Goal: Transaction & Acquisition: Purchase product/service

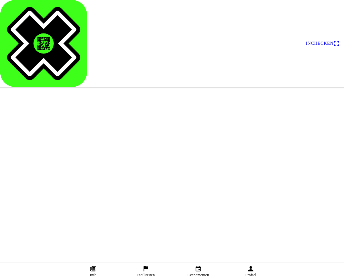
click at [42, 140] on span "Ticket kopen" at bounding box center [26, 138] width 32 height 4
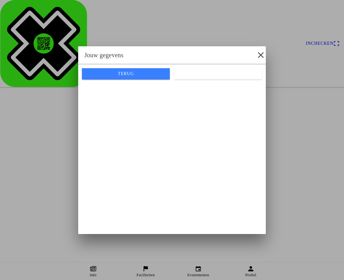
click at [94, 95] on input "email" at bounding box center [172, 91] width 178 height 11
type input "[EMAIL_ADDRESS][DOMAIN_NAME]"
click at [0, 0] on slot "Volgende" at bounding box center [0, 0] width 0 height 0
click at [216, 82] on ion-col "Volgende" at bounding box center [218, 73] width 92 height 17
click at [211, 82] on ion-col "Volgende" at bounding box center [218, 73] width 92 height 17
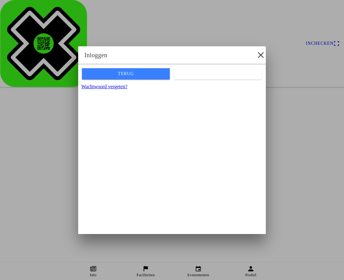
click at [211, 82] on ion-col "Volgende" at bounding box center [218, 73] width 92 height 17
click at [0, 0] on slot "Volgende" at bounding box center [0, 0] width 0 height 0
click at [258, 99] on icon "eye" at bounding box center [257, 95] width 8 height 18
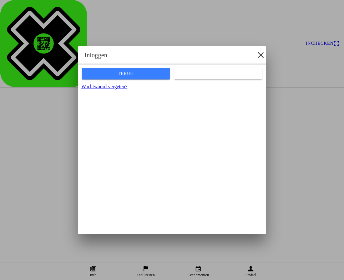
click at [256, 98] on icon "eye" at bounding box center [257, 95] width 7 height 6
click at [256, 97] on icon "eye" at bounding box center [257, 95] width 7 height 4
click at [0, 0] on slot "Volgende" at bounding box center [0, 0] width 0 height 0
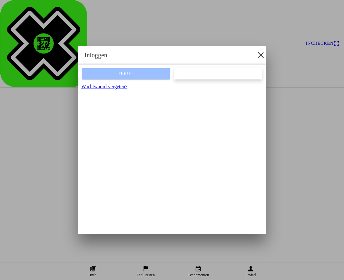
click at [228, 82] on ion-col at bounding box center [218, 73] width 92 height 17
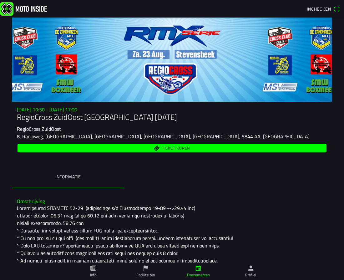
click at [171, 152] on span "Ticket kopen" at bounding box center [172, 148] width 302 height 8
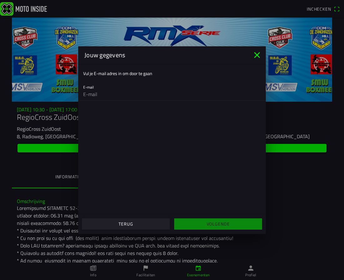
click at [96, 88] on input "email" at bounding box center [172, 94] width 178 height 13
type input "[EMAIL_ADDRESS][DOMAIN_NAME]"
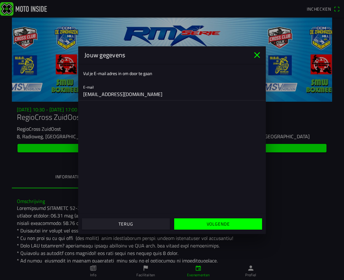
click at [218, 228] on span "Volgende" at bounding box center [218, 223] width 78 height 11
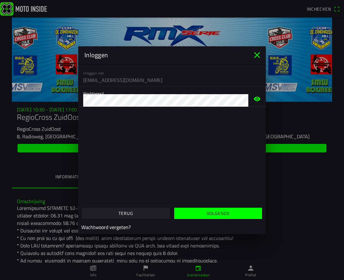
click at [0, 0] on slot "Volgende" at bounding box center [0, 0] width 0 height 0
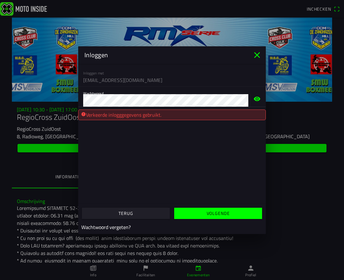
click at [206, 213] on span "button" at bounding box center [218, 213] width 78 height 11
click at [118, 79] on ion-list "Inloggen met jhoncorina0406@gmail.com Wachtwoord" at bounding box center [172, 87] width 188 height 46
click at [200, 136] on main "Inloggen met jhoncorina0406@gmail.com Wachtwoord Verkeerde inlogggegevens gebru…" at bounding box center [172, 134] width 188 height 140
click at [0, 0] on slot "Wachtwoord vergeten?" at bounding box center [0, 0] width 0 height 0
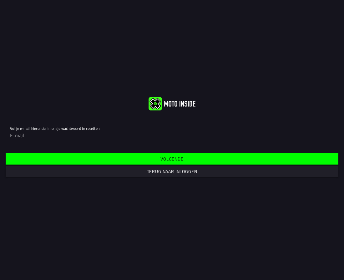
click at [236, 159] on span "Volgende" at bounding box center [171, 158] width 323 height 11
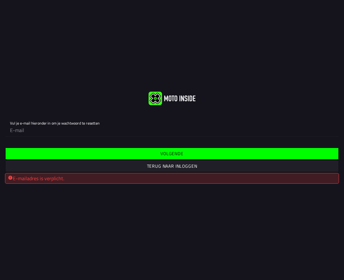
click at [23, 131] on input "email" at bounding box center [172, 130] width 324 height 13
type input "jhoncorina0406@gmail.com"
click at [0, 0] on slot "Volgende" at bounding box center [0, 0] width 0 height 0
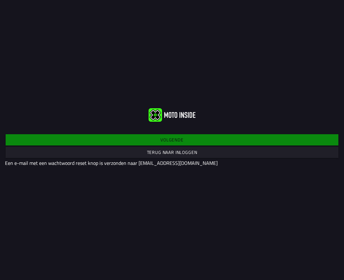
click at [188, 140] on div "Volgende Terug naar inloggen Een e-mail met een wachtwoord reset knop is verzon…" at bounding box center [172, 150] width 344 height 44
click at [187, 140] on div "Volgende Terug naar inloggen Een e-mail met een wachtwoord reset knop is verzon…" at bounding box center [172, 150] width 344 height 44
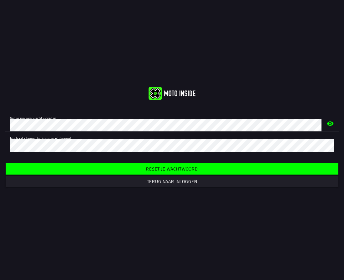
click at [0, 0] on slot "Reset je wachtwoord" at bounding box center [0, 0] width 0 height 0
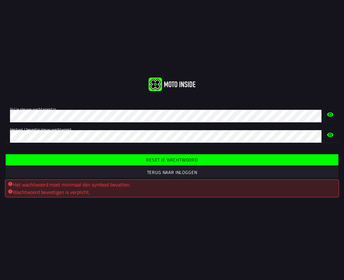
click at [177, 163] on span "Reset je wachtwoord" at bounding box center [171, 159] width 323 height 11
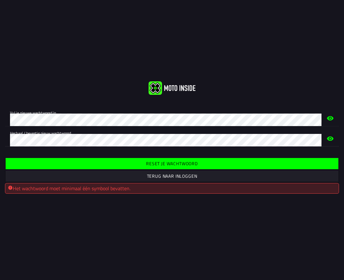
click at [0, 0] on slot "Reset je wachtwoord" at bounding box center [0, 0] width 0 height 0
click at [101, 167] on span "Reset je wachtwoord" at bounding box center [171, 163] width 323 height 11
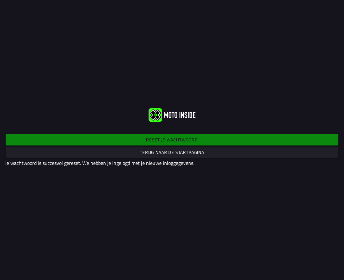
click at [194, 156] on span "Terug naar de startpagina" at bounding box center [171, 152] width 323 height 11
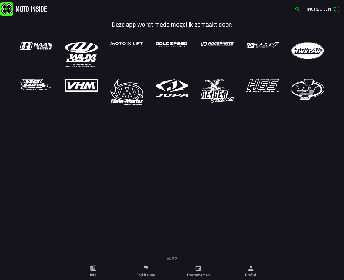
click at [25, 11] on img at bounding box center [23, 8] width 47 height 13
click at [317, 8] on span "Inchecken" at bounding box center [319, 9] width 24 height 7
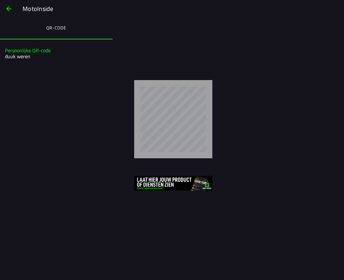
click at [9, 10] on span "button" at bounding box center [9, 8] width 8 height 15
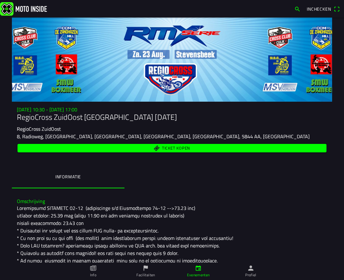
click at [165, 146] on span "Ticket kopen" at bounding box center [176, 148] width 28 height 4
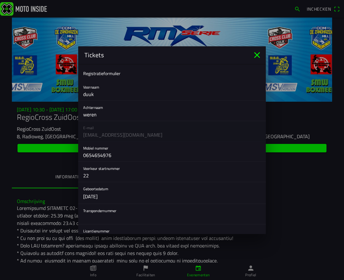
click at [99, 94] on input "duuk" at bounding box center [172, 94] width 178 height 13
type input "d"
type input "Mike"
click at [99, 175] on input "22" at bounding box center [172, 175] width 178 height 13
type input "2"
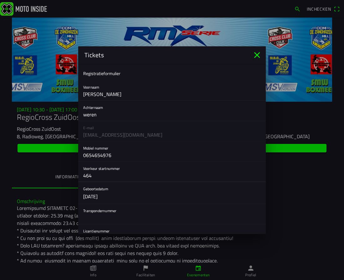
type input "464"
click at [109, 217] on input "text" at bounding box center [172, 217] width 178 height 13
type input "16686086"
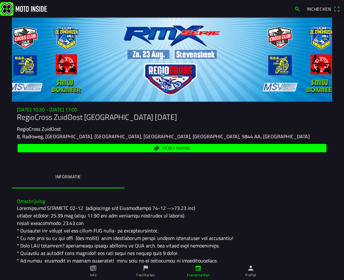
click at [255, 237] on ion-backdrop at bounding box center [172, 140] width 344 height 280
click at [202, 149] on span "Ticket kopen" at bounding box center [172, 148] width 302 height 8
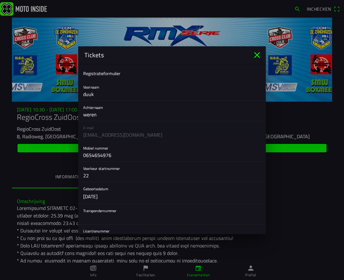
click at [104, 213] on input "text" at bounding box center [172, 217] width 178 height 13
type input "16686086"
click at [247, 231] on div "Licentienummer 35724" at bounding box center [172, 234] width 178 height 20
click at [116, 233] on input "35724" at bounding box center [172, 238] width 178 height 13
click at [115, 231] on div "Licentienummer 35724" at bounding box center [172, 234] width 178 height 20
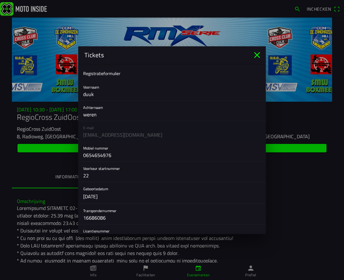
click at [110, 232] on input "35724" at bounding box center [172, 238] width 178 height 13
click at [100, 95] on input "duuk" at bounding box center [172, 94] width 178 height 13
type input "d"
type input "Mike"
click at [103, 174] on input "22" at bounding box center [172, 175] width 178 height 13
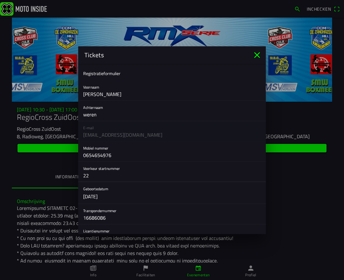
type input "2"
type input "464"
click at [159, 190] on button "button" at bounding box center [174, 193] width 183 height 22
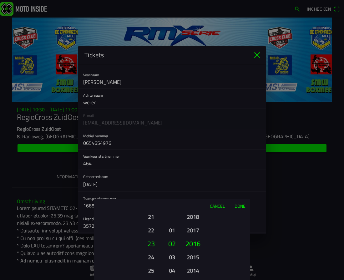
scroll to position [13, 0]
click at [150, 218] on button "21" at bounding box center [150, 216] width 17 height 11
click at [150, 218] on button "19" at bounding box center [150, 216] width 17 height 11
click at [150, 218] on button "17" at bounding box center [150, 216] width 17 height 11
click at [150, 218] on button "15" at bounding box center [150, 216] width 17 height 11
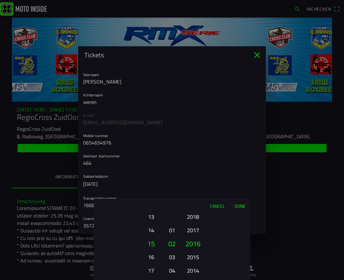
click at [150, 218] on button "13" at bounding box center [150, 216] width 17 height 11
click at [150, 218] on button "11" at bounding box center [150, 216] width 17 height 11
click at [150, 218] on button "09" at bounding box center [150, 216] width 17 height 11
click at [150, 195] on button "07" at bounding box center [150, 189] width 17 height 11
click at [150, 218] on button "05" at bounding box center [150, 216] width 17 height 11
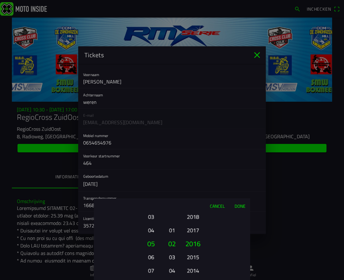
click at [150, 232] on button "04" at bounding box center [150, 230] width 17 height 11
click at [172, 270] on button "04" at bounding box center [172, 270] width 9 height 11
click at [172, 270] on button "06" at bounding box center [172, 270] width 9 height 11
click at [195, 269] on button "2014" at bounding box center [192, 270] width 17 height 11
click at [237, 208] on button "Done" at bounding box center [240, 206] width 21 height 14
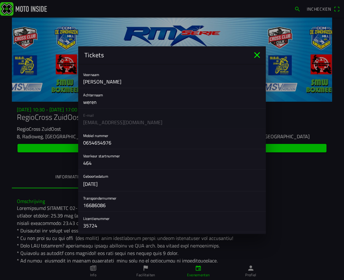
click at [114, 223] on input "35724" at bounding box center [172, 225] width 178 height 13
type input "3"
type input "35723"
click at [250, 232] on div at bounding box center [172, 231] width 188 height 1
click at [250, 232] on div "Licentienummer 35723" at bounding box center [172, 222] width 188 height 20
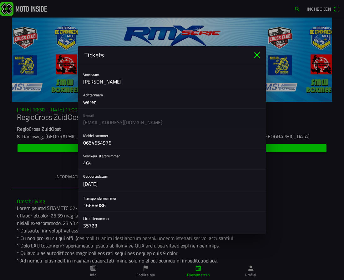
click at [250, 232] on div "Licentienummer 35723" at bounding box center [172, 222] width 188 height 20
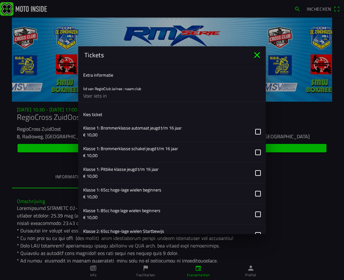
scroll to position [182, 0]
click at [257, 174] on button "button" at bounding box center [174, 172] width 183 height 20
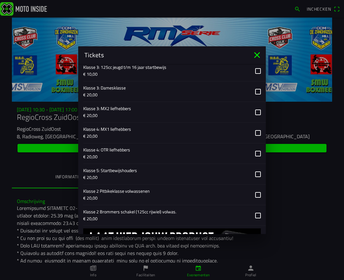
scroll to position [453, 0]
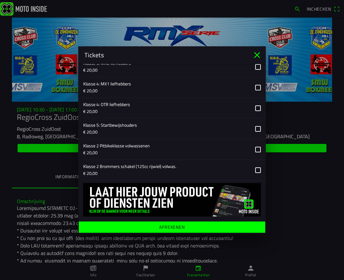
click at [172, 227] on ion-label "Afrekenen" at bounding box center [172, 227] width 26 height 4
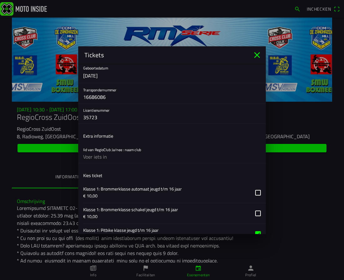
scroll to position [113, 0]
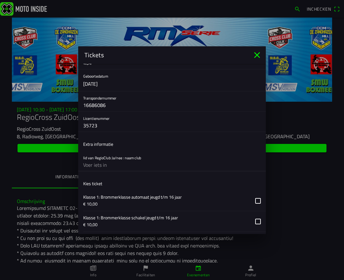
click at [90, 166] on input "text" at bounding box center [172, 165] width 178 height 13
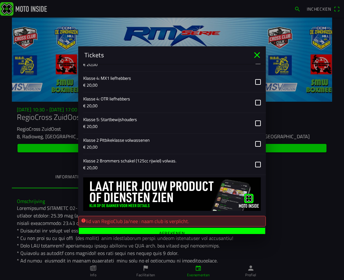
scroll to position [465, 0]
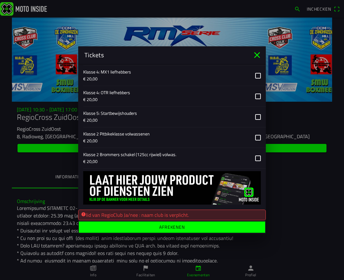
type input "zandhazen"
click at [178, 226] on ion-label "Afrekenen" at bounding box center [172, 227] width 26 height 4
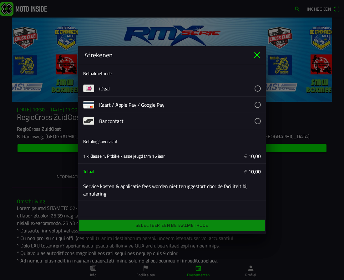
click at [258, 88] on button "button" at bounding box center [182, 88] width 167 height 16
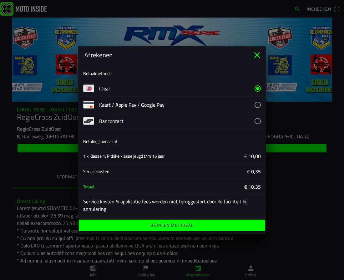
click at [165, 227] on ion-label "Betalen met iDeal" at bounding box center [171, 225] width 43 height 4
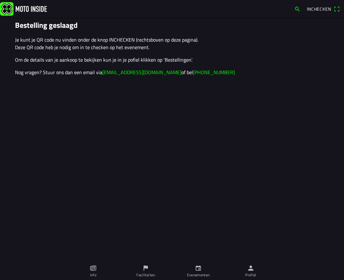
click at [323, 10] on span "Inchecken" at bounding box center [319, 9] width 24 height 7
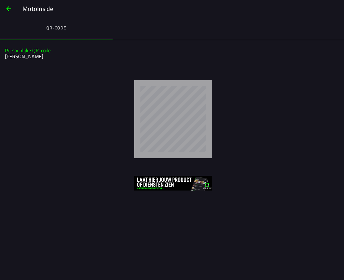
drag, startPoint x: 10, startPoint y: 9, endPoint x: 7, endPoint y: 10, distance: 3.4
click at [9, 9] on span "button" at bounding box center [9, 8] width 8 height 15
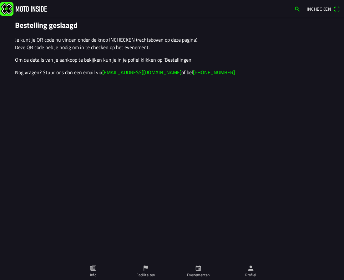
click at [51, 40] on p "Je kunt je QR code nu vinden onder de knop INCHECKEN (rechtsboven op deze pagin…" at bounding box center [172, 43] width 314 height 15
drag, startPoint x: 212, startPoint y: 111, endPoint x: 213, endPoint y: 115, distance: 4.1
click at [213, 115] on main "Bestelling geslaagd Je kunt je QR code nu vinden onder de knop INCHECKEN (recht…" at bounding box center [172, 149] width 344 height 262
